Goal: Information Seeking & Learning: Learn about a topic

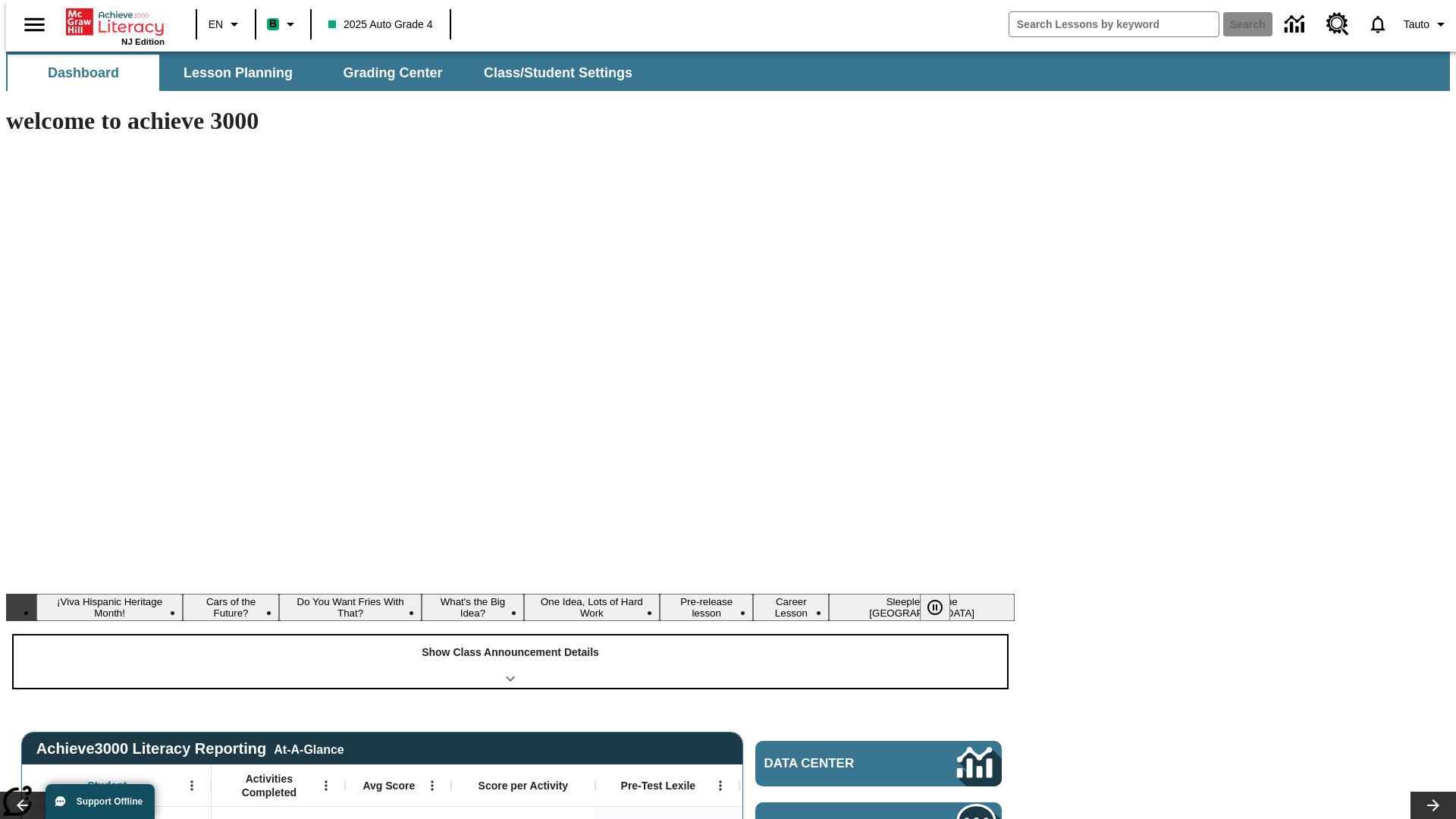
click at [510, 636] on div "Show Class Announcement Details" at bounding box center [510, 662] width 993 height 52
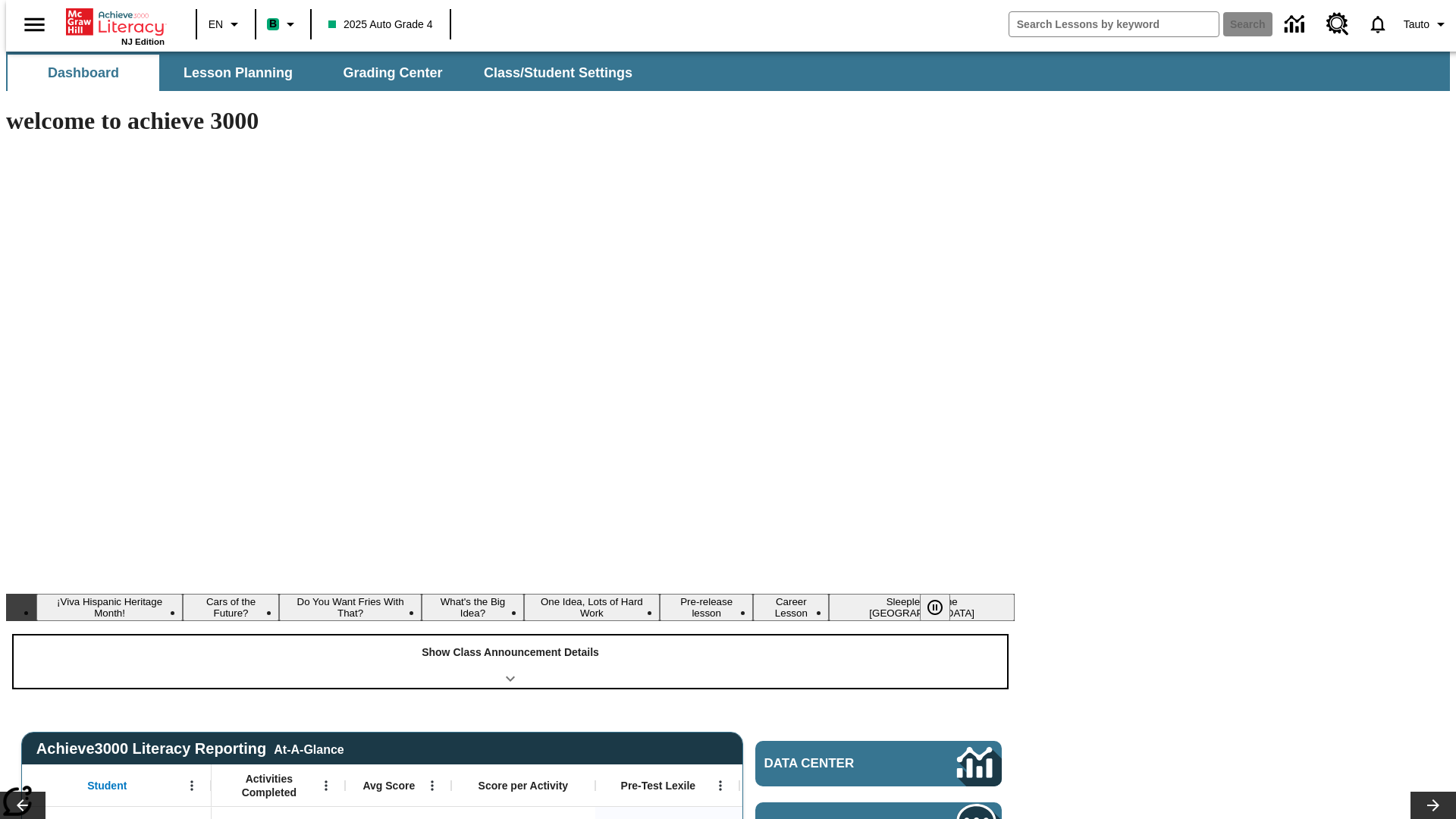
click at [510, 636] on div "Show Class Announcement Details" at bounding box center [510, 662] width 993 height 52
